Goal: Transaction & Acquisition: Purchase product/service

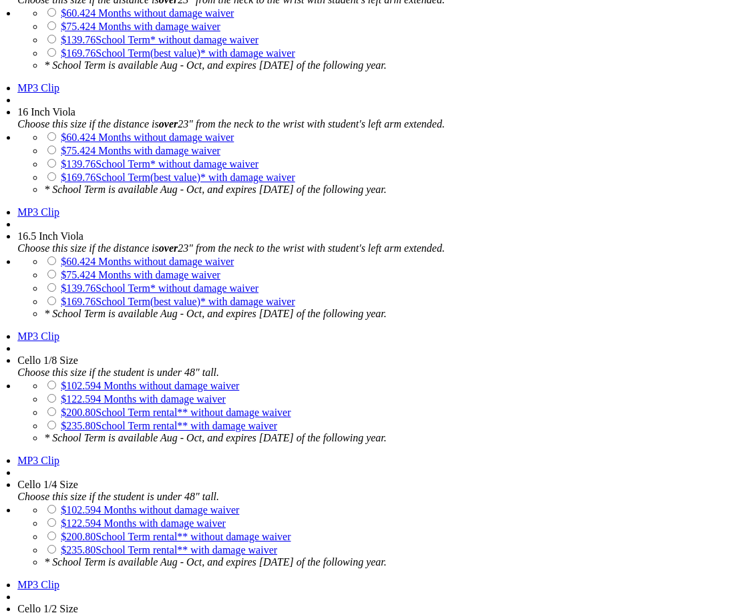
scroll to position [2390, 0]
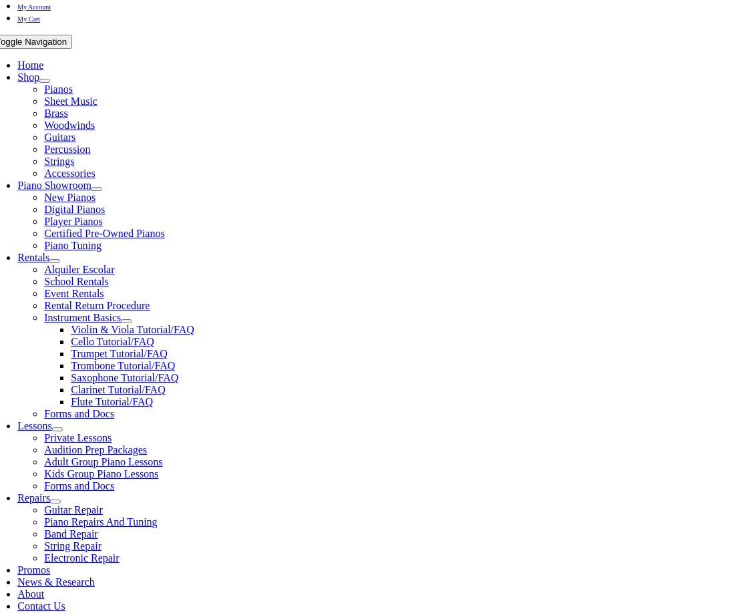
scroll to position [233, 0]
checkbox input"] "true"
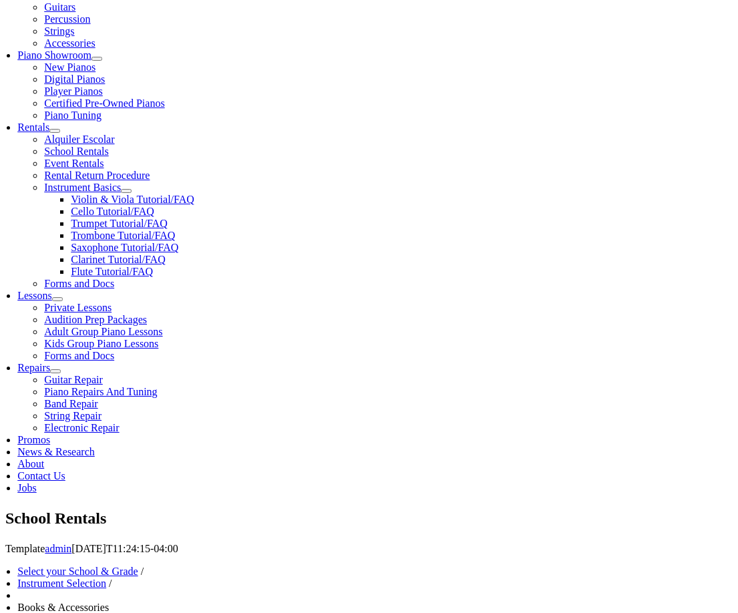
scroll to position [393, 0]
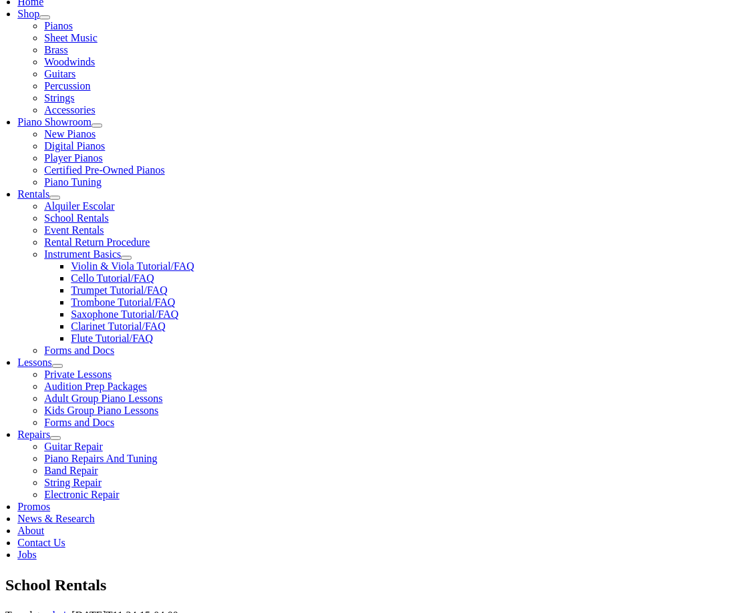
type input "1"
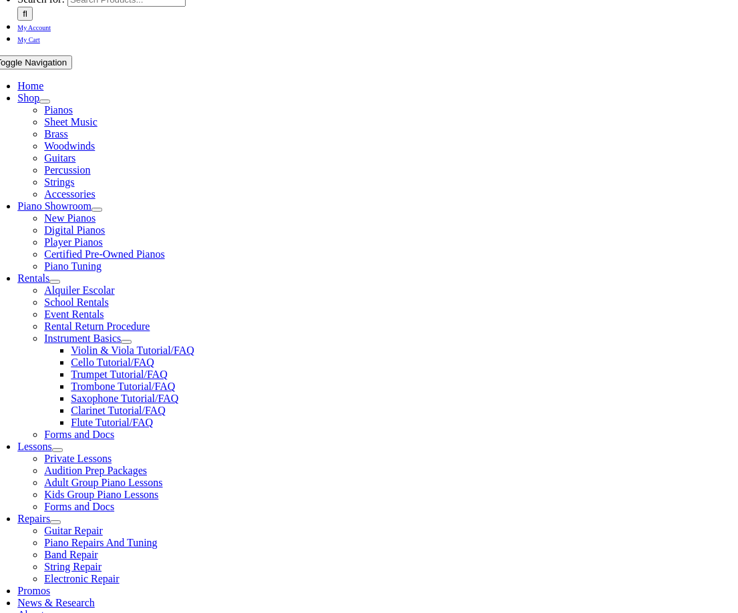
scroll to position [205, 0]
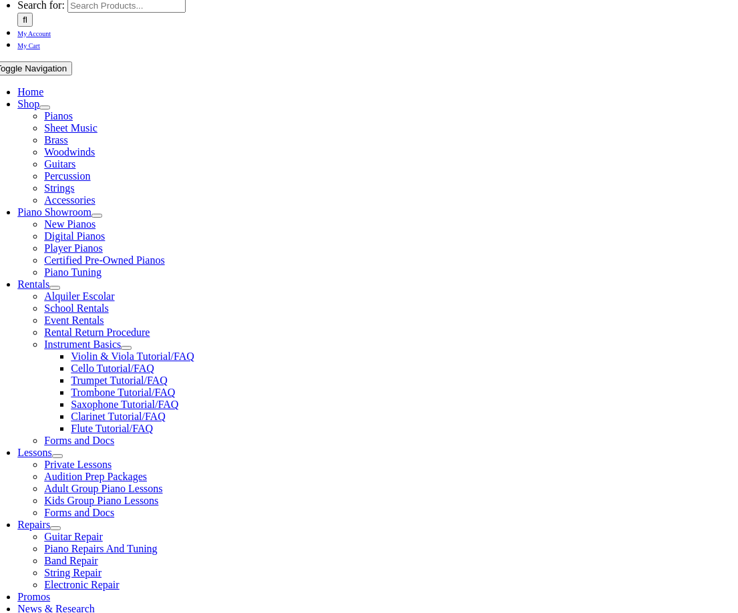
type input "Hunter"
type input "Kiedaisch"
type input "Owen J. Roberts SD"
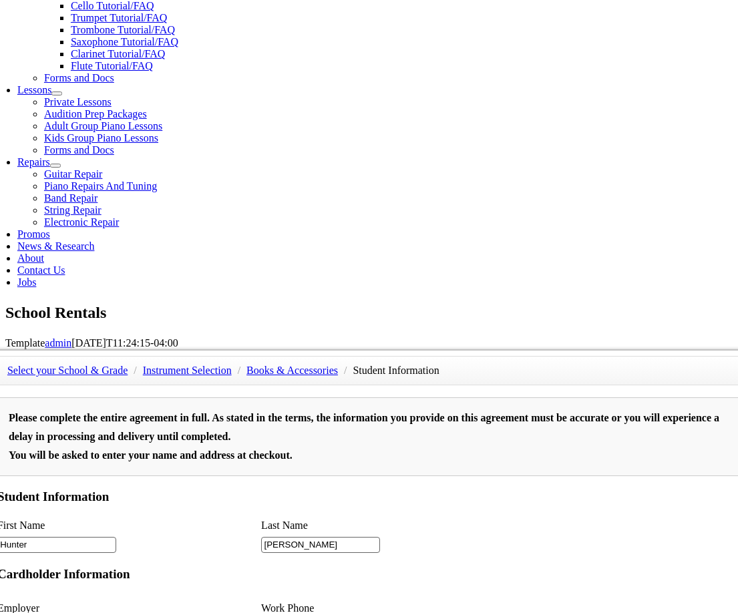
scroll to position [801, 0]
type input "2"
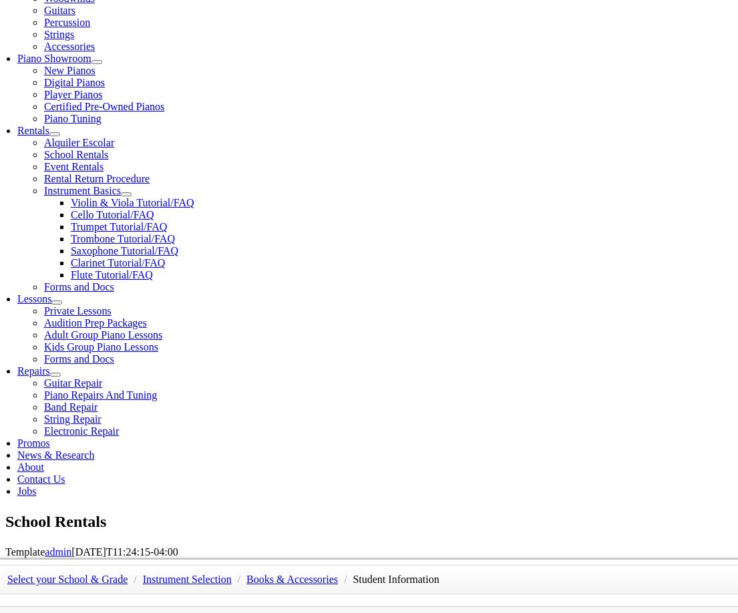
scroll to position [329, 0]
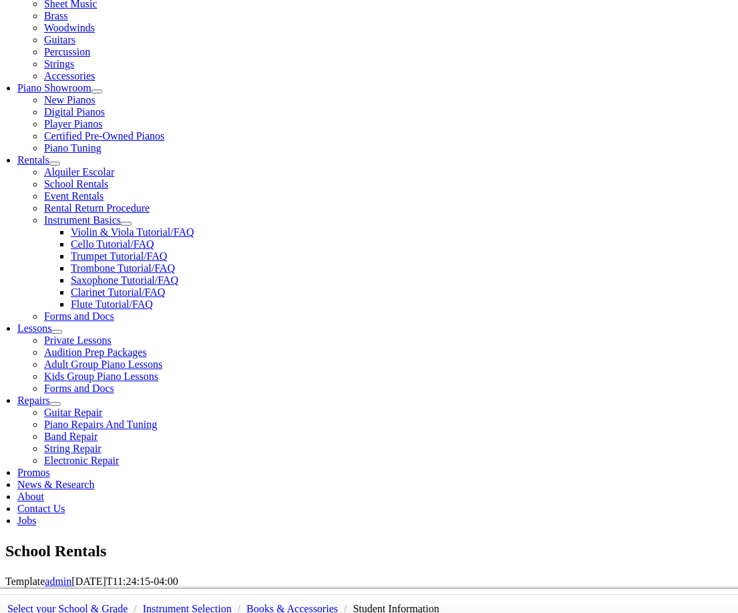
type input "Owen J. Roberts SD"
type input "4843641307"
type input "30577778"
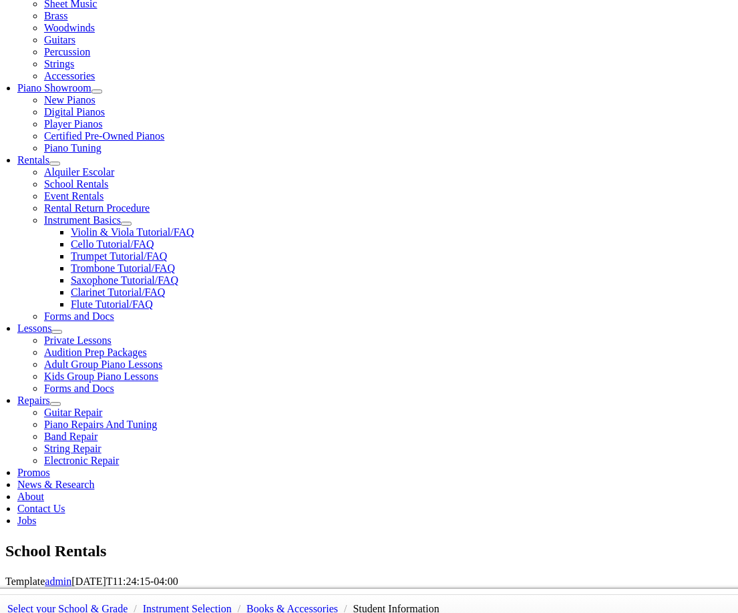
type input "09/10/1992"
type input "Kenny Kiedaisch"
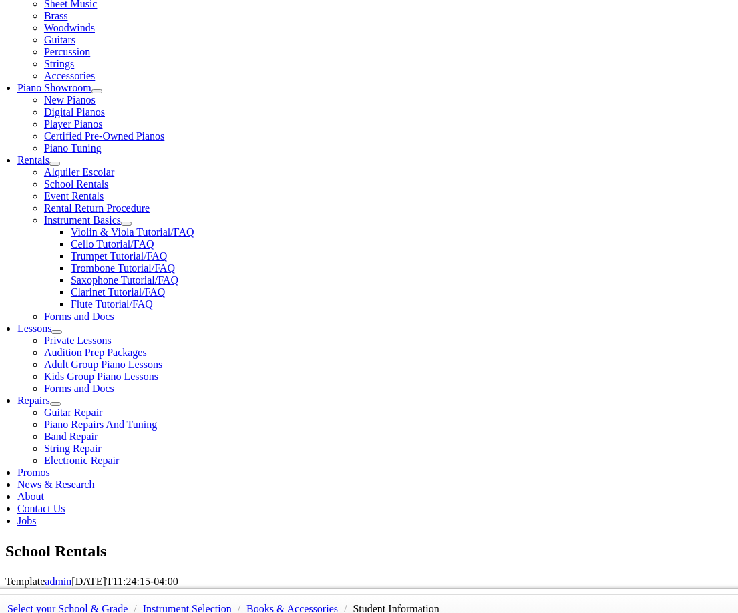
type input "6105878841"
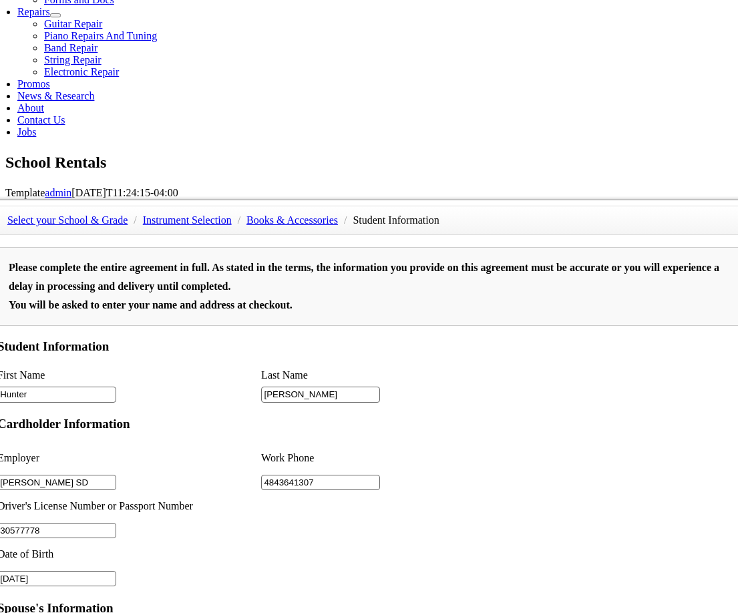
scroll to position [720, 0]
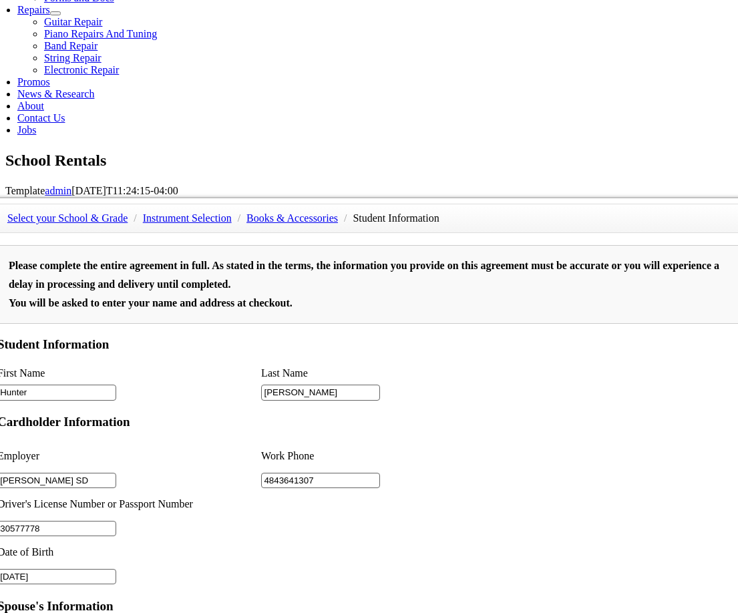
type input "Krapf School Bus"
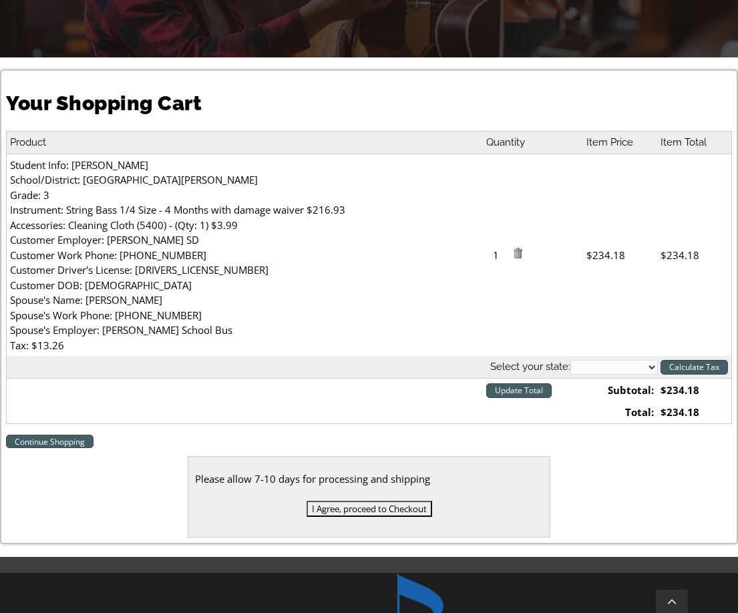
scroll to position [293, 0]
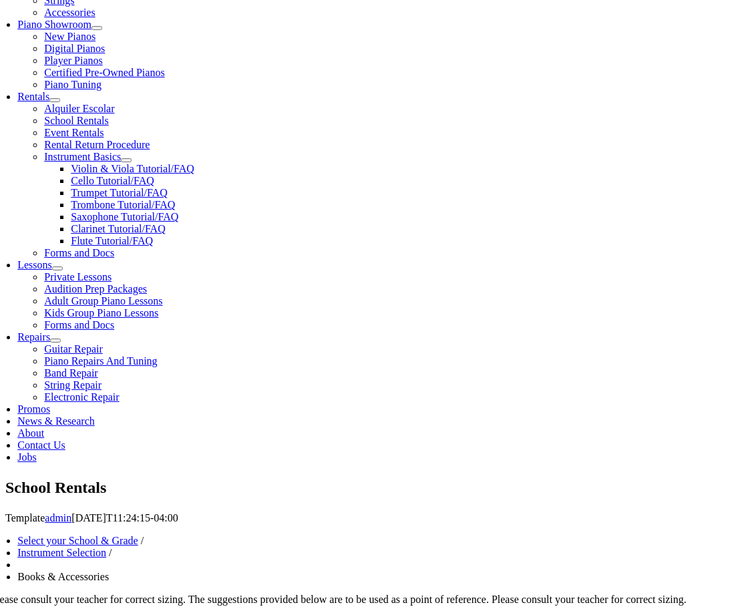
scroll to position [393, 0]
